Goal: Navigation & Orientation: Find specific page/section

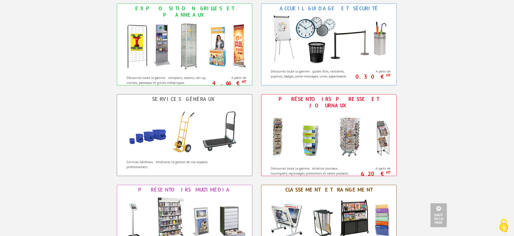
scroll to position [546, 0]
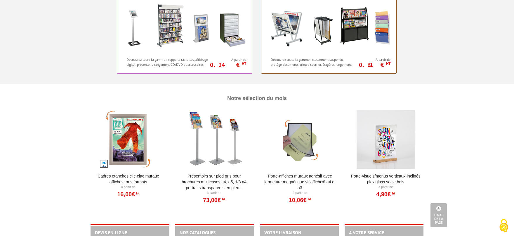
click at [378, 143] on div at bounding box center [386, 139] width 72 height 58
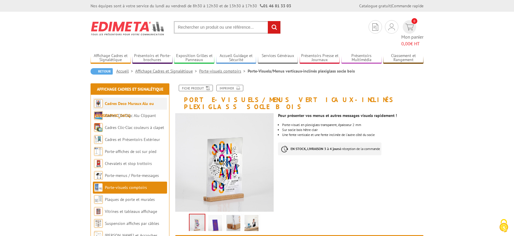
click at [130, 101] on link "Cadres Deco Muraux Alu ou [GEOGRAPHIC_DATA]" at bounding box center [124, 109] width 60 height 17
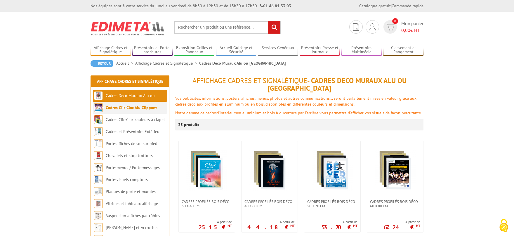
click at [134, 107] on link "Cadres Clic-Clac Alu Clippant" at bounding box center [131, 107] width 51 height 5
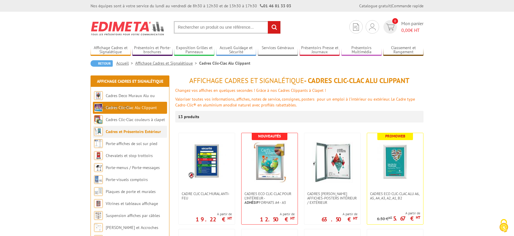
click at [138, 131] on link "Cadres et Présentoirs Extérieur" at bounding box center [133, 131] width 55 height 5
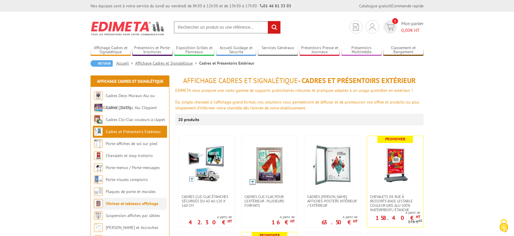
click at [133, 204] on link "Vitrines et tableaux affichage" at bounding box center [132, 203] width 53 height 5
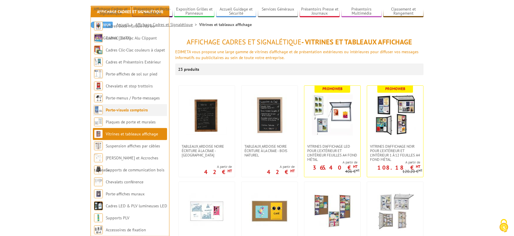
scroll to position [128, 0]
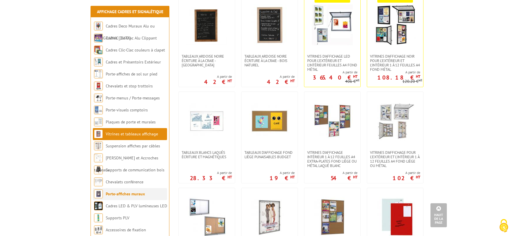
click at [118, 193] on link "Porte-affiches muraux" at bounding box center [125, 193] width 39 height 5
